Goal: Information Seeking & Learning: Learn about a topic

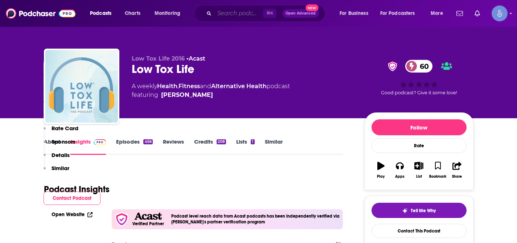
click at [227, 15] on input "Search podcasts, credits, & more..." at bounding box center [239, 14] width 49 height 12
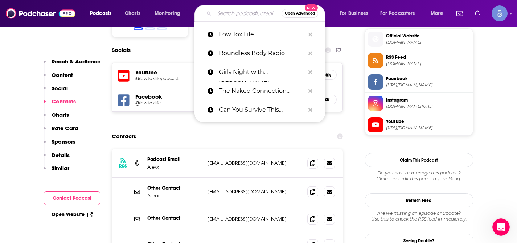
paste input "StRest with [PERSON_NAME]"
type input "StRest with [PERSON_NAME]"
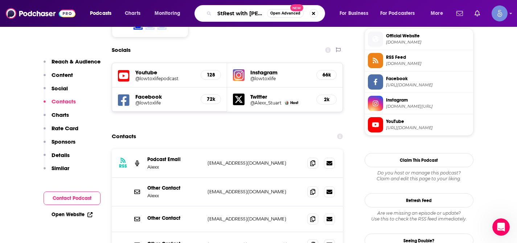
scroll to position [0, 32]
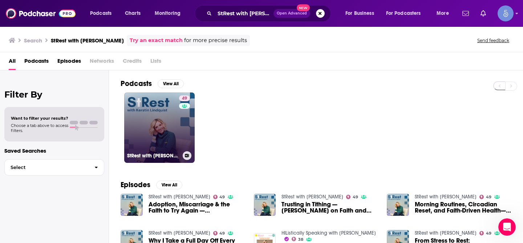
click at [144, 126] on link "49 StRest with [PERSON_NAME]" at bounding box center [159, 128] width 70 height 70
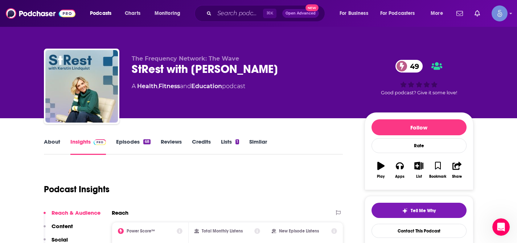
click at [53, 138] on link "About" at bounding box center [52, 146] width 16 height 17
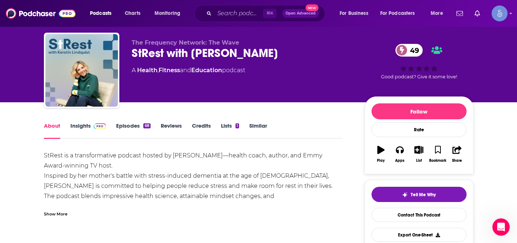
scroll to position [25, 0]
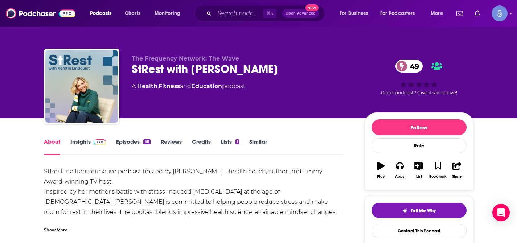
click at [298, 65] on div "StRest with [PERSON_NAME] 49" at bounding box center [242, 69] width 221 height 14
click at [236, 14] on input "Search podcasts, credits, & more..." at bounding box center [239, 14] width 49 height 12
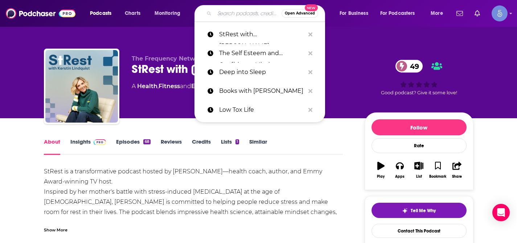
paste input "Postpartum University Podcast"
type input "Postpartum University Podcast"
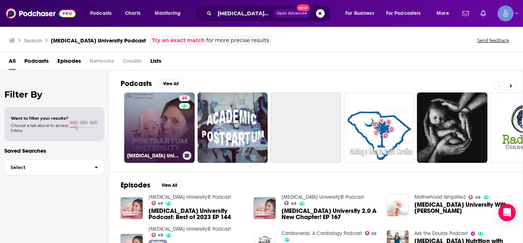
click at [156, 108] on link "49 Postpartum University® Podcast" at bounding box center [159, 128] width 70 height 70
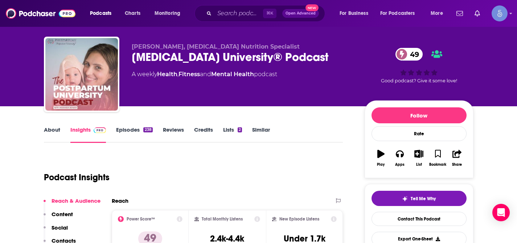
scroll to position [11, 0]
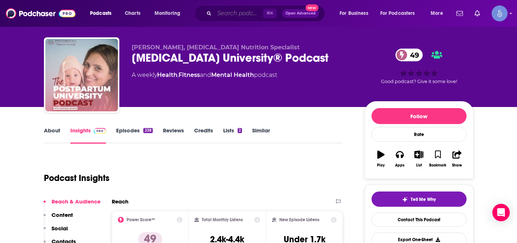
click at [234, 16] on input "Search podcasts, credits, & more..." at bounding box center [239, 14] width 49 height 12
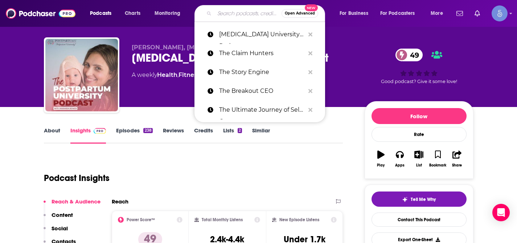
paste input "Savage Perspective"
type input "Savage Perspective"
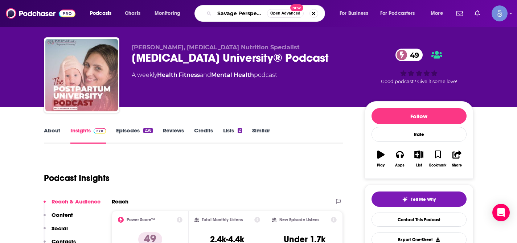
scroll to position [0, 6]
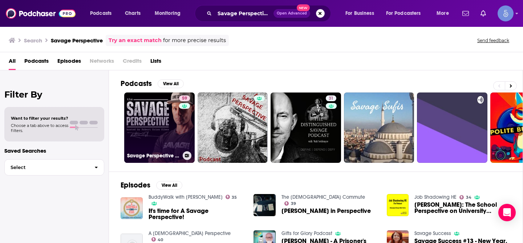
click at [157, 111] on link "59 Savage Perspective Podcast" at bounding box center [159, 128] width 70 height 70
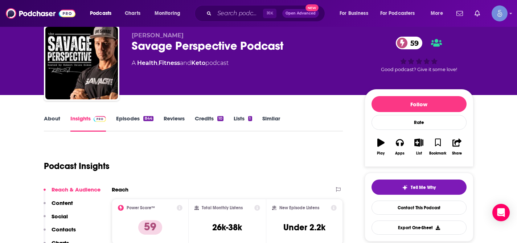
scroll to position [22, 0]
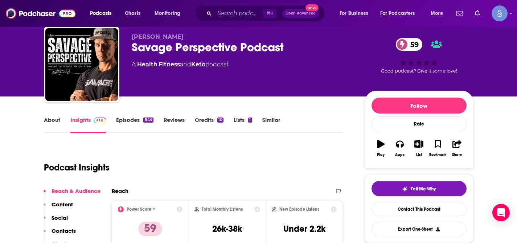
click at [53, 122] on link "About" at bounding box center [52, 125] width 16 height 17
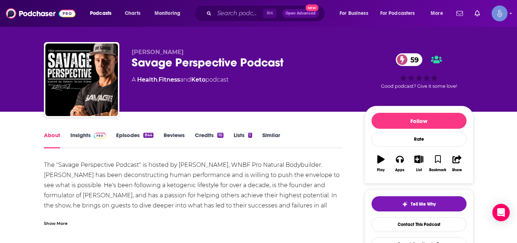
scroll to position [8, 0]
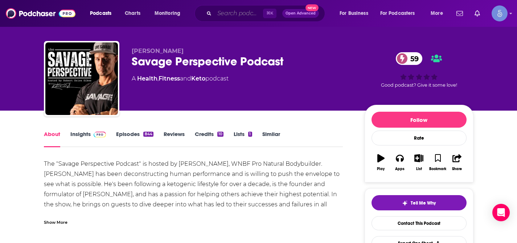
click at [242, 15] on input "Search podcasts, credits, & more..." at bounding box center [239, 14] width 49 height 12
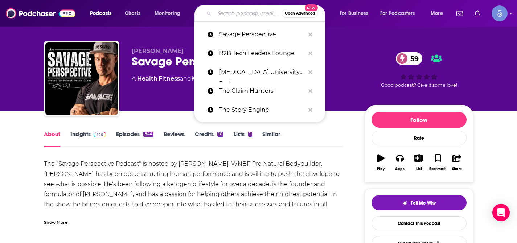
paste input "ManTalks Podcast"
type input "ManTalks Podcast"
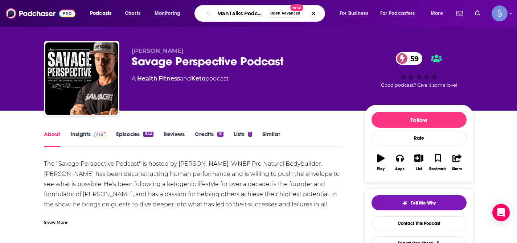
scroll to position [0, 2]
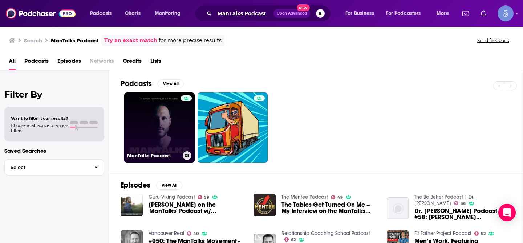
click at [159, 114] on link "ManTalks Podcast" at bounding box center [159, 128] width 70 height 70
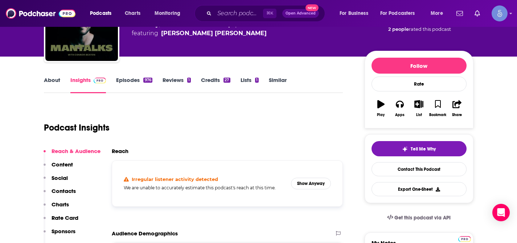
scroll to position [62, 0]
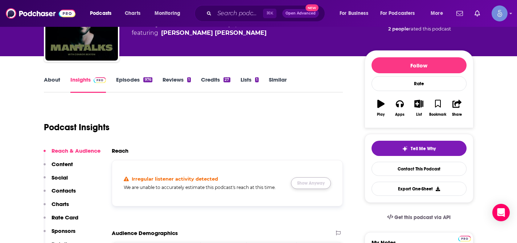
click at [307, 180] on button "Show Anyway" at bounding box center [311, 183] width 40 height 12
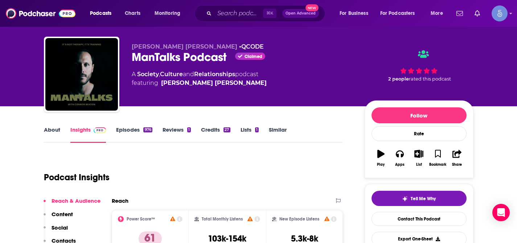
scroll to position [0, 0]
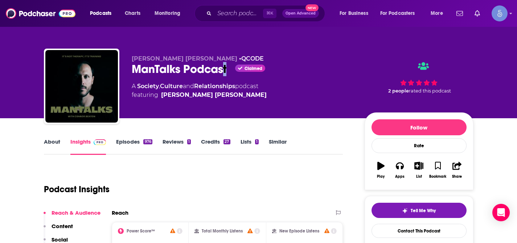
drag, startPoint x: 134, startPoint y: 69, endPoint x: 224, endPoint y: 74, distance: 90.6
click at [224, 74] on div "ManTalks Podcast Claimed" at bounding box center [242, 69] width 221 height 14
click at [132, 75] on div "ManTalks Podcast Claimed" at bounding box center [242, 69] width 221 height 14
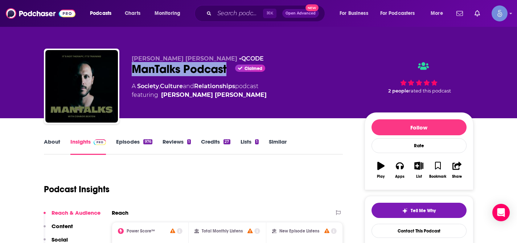
drag, startPoint x: 134, startPoint y: 69, endPoint x: 226, endPoint y: 74, distance: 92.7
click at [226, 74] on div "ManTalks Podcast Claimed" at bounding box center [242, 69] width 221 height 14
copy h2 "ManTalks Podcast"
click at [293, 80] on div "Connor Beaton • QCODE ManTalks Podcast Claimed A Society , Culture and Relation…" at bounding box center [242, 84] width 221 height 58
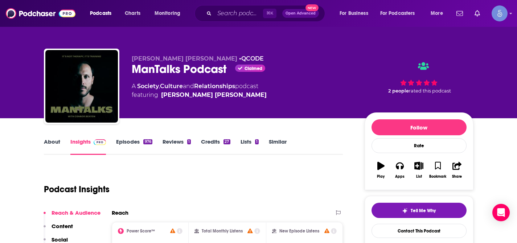
click at [58, 144] on link "About" at bounding box center [52, 146] width 16 height 17
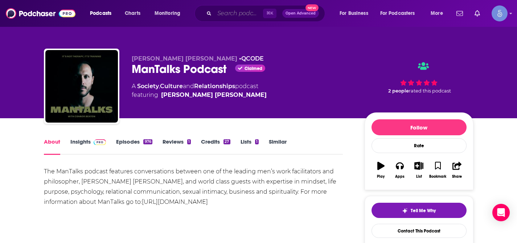
click at [236, 14] on input "Search podcasts, credits, & more..." at bounding box center [239, 14] width 49 height 12
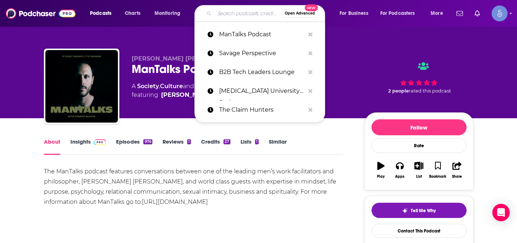
paste input "Intelligent Medicine Dr. Ronald Hoffman Audio & Video Friday, Nov 7, 2025 8:00 …"
type input "Intelligent Medicine Dr. Ronald Hoffman Audio & Video Friday, Nov 7, 2025 8:00 …"
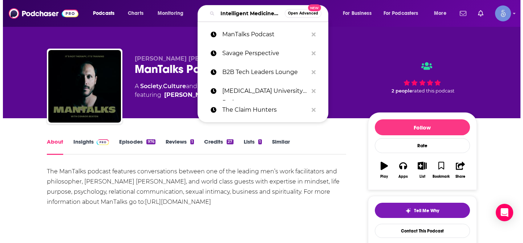
scroll to position [0, 646]
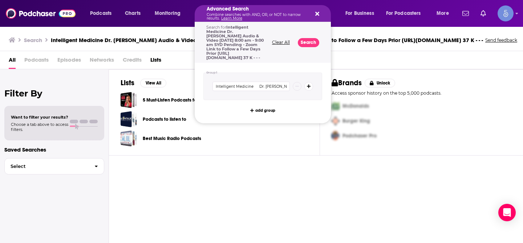
click at [292, 40] on button "Clear All" at bounding box center [281, 42] width 22 height 5
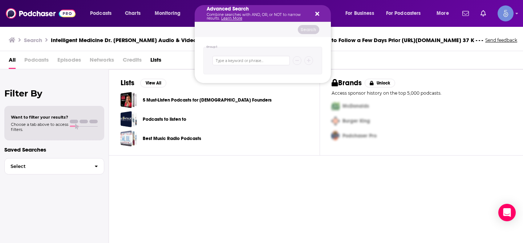
click at [318, 11] on button "Search podcasts, credits, & more..." at bounding box center [316, 14] width 6 height 6
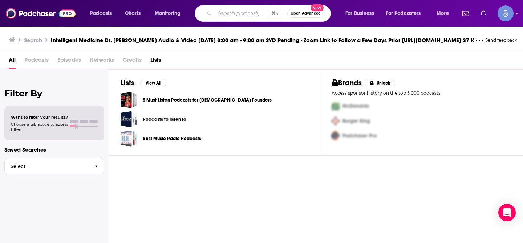
click at [229, 14] on input "Search podcasts, credits, & more..." at bounding box center [241, 14] width 53 height 12
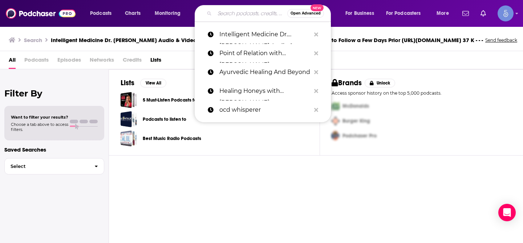
paste input "Intelligent Medicine Dr. Ronald Hoffman Audio & Video Friday, Nov 7, 2025 8:00 …"
type input "Intelligent Medicine Dr. Ronald Hoffman Audio & Video Friday, Nov 7, 2025 8:00 …"
paste input "Intelligent Medicine"
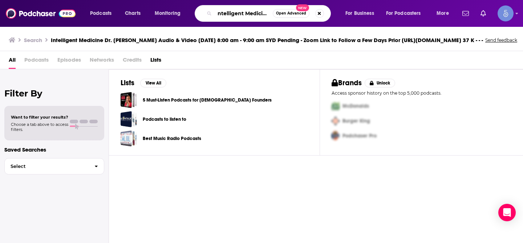
type input "Intelligent Medicine"
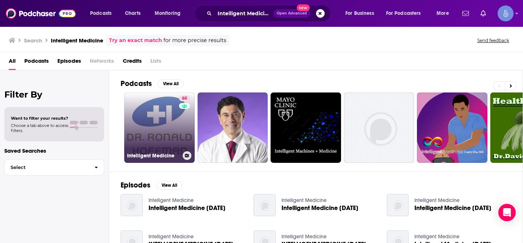
click at [167, 115] on link "60 Intelligent Medicine" at bounding box center [159, 128] width 70 height 70
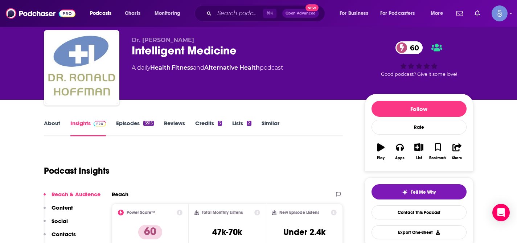
scroll to position [32, 0]
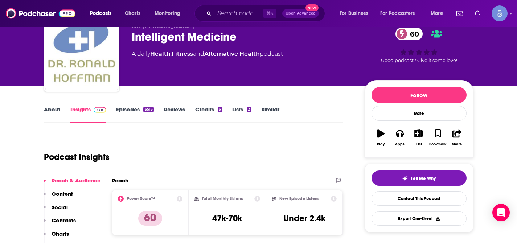
click at [58, 109] on link "About" at bounding box center [52, 114] width 16 height 17
